Goal: Task Accomplishment & Management: Manage account settings

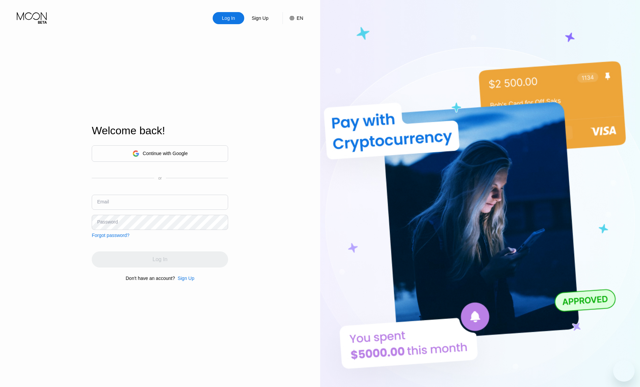
click at [178, 204] on input "text" at bounding box center [160, 202] width 136 height 15
type input "[EMAIL_ADDRESS][DOMAIN_NAME]"
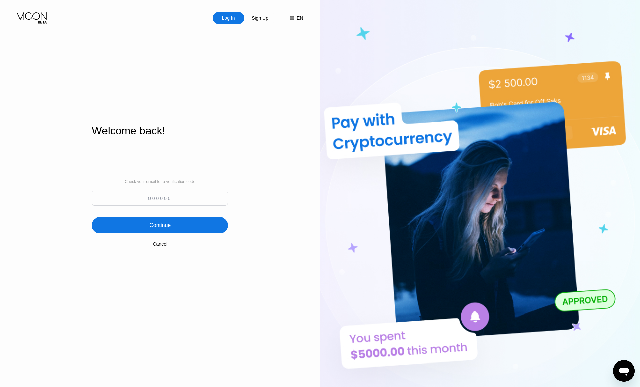
click at [168, 197] on input at bounding box center [160, 198] width 136 height 15
paste input "614933"
type input "614933"
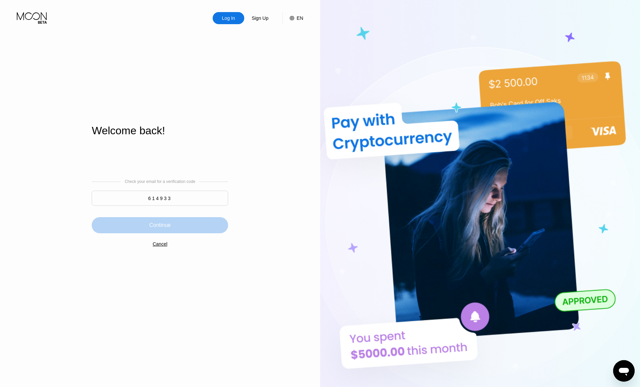
click at [136, 225] on div "Continue" at bounding box center [160, 225] width 136 height 16
